Goal: Task Accomplishment & Management: Use online tool/utility

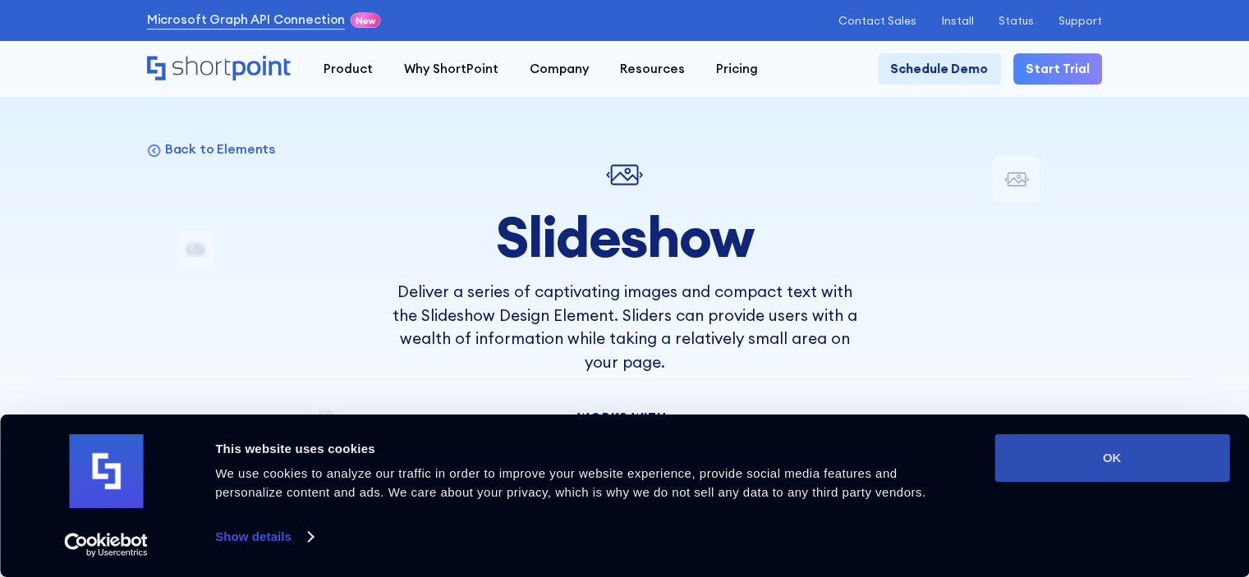
click at [1084, 449] on button "OK" at bounding box center [1112, 459] width 235 height 48
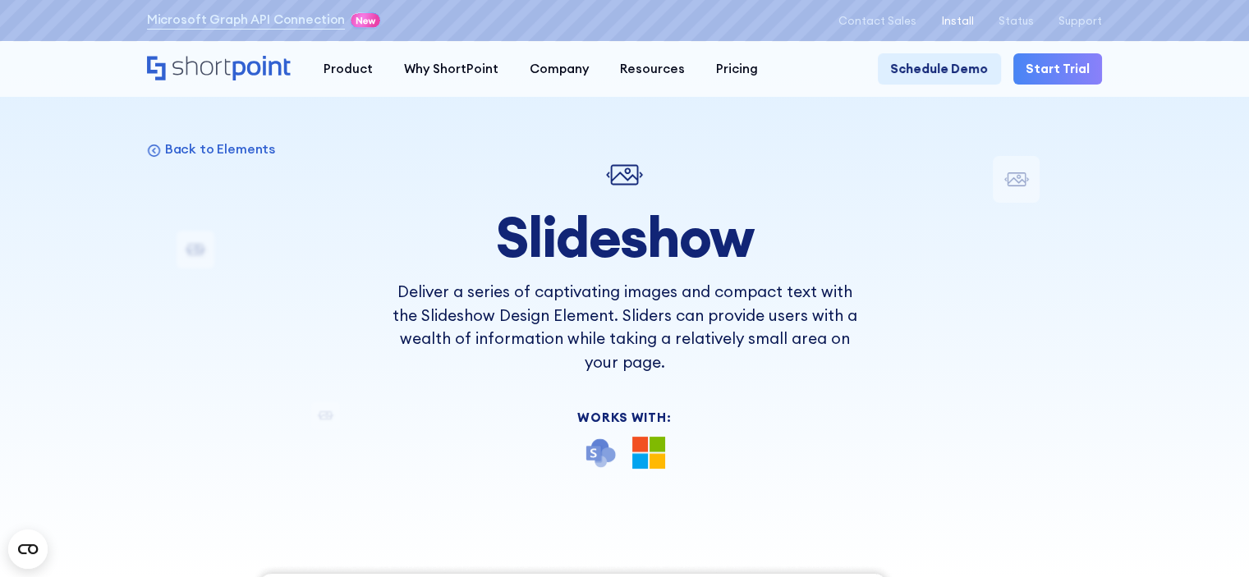
click at [969, 19] on p "Install" at bounding box center [957, 21] width 32 height 12
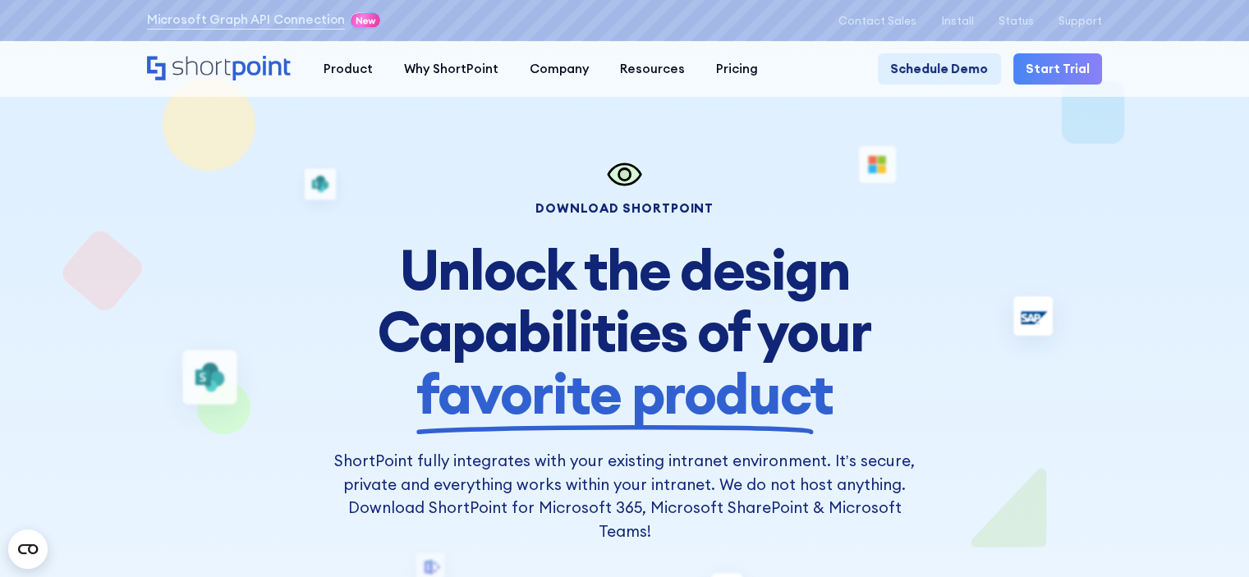
drag, startPoint x: 1116, startPoint y: 1, endPoint x: 241, endPoint y: 217, distance: 901.9
click at [241, 217] on div "Download Shortpoint Unlock the design Capabilities of your favorite product Sho…" at bounding box center [625, 349] width 956 height 387
click at [619, 176] on icon at bounding box center [625, 175] width 12 height 12
